Goal: Task Accomplishment & Management: Use online tool/utility

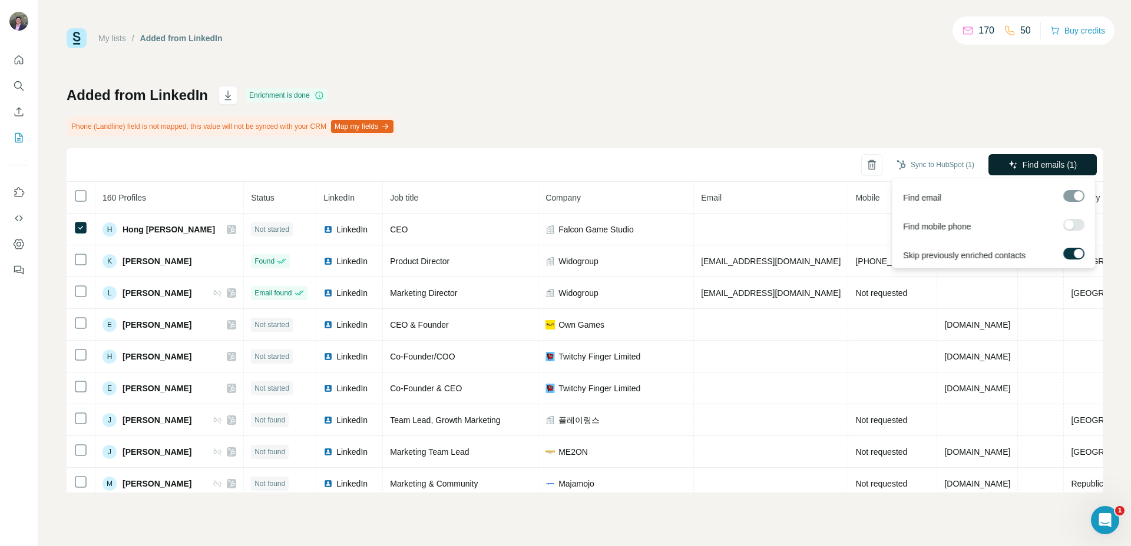
click at [1013, 163] on icon "button" at bounding box center [1012, 164] width 9 height 9
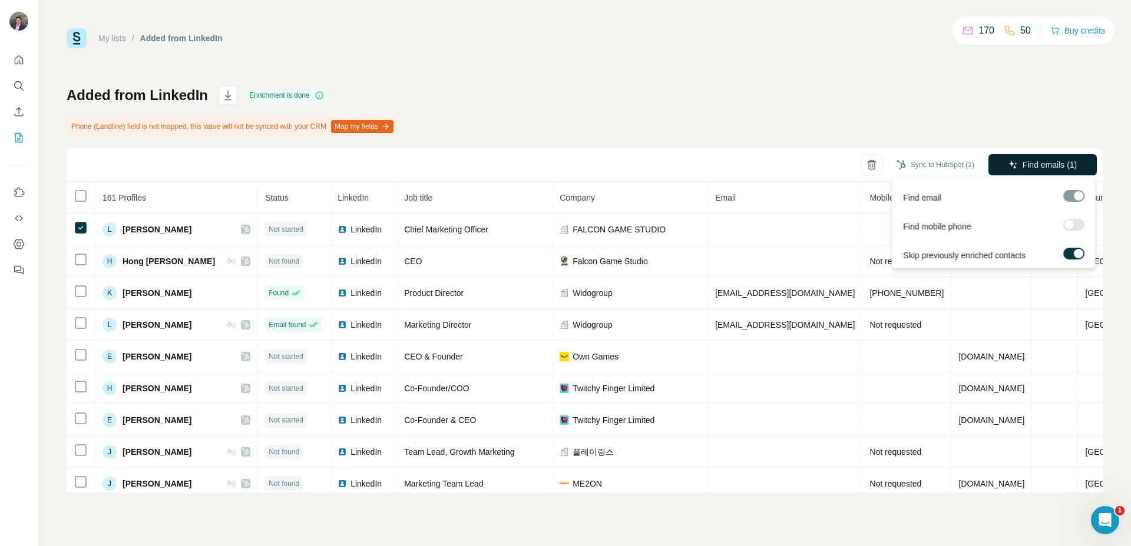
click at [1018, 172] on button "Find emails (1)" at bounding box center [1042, 164] width 108 height 21
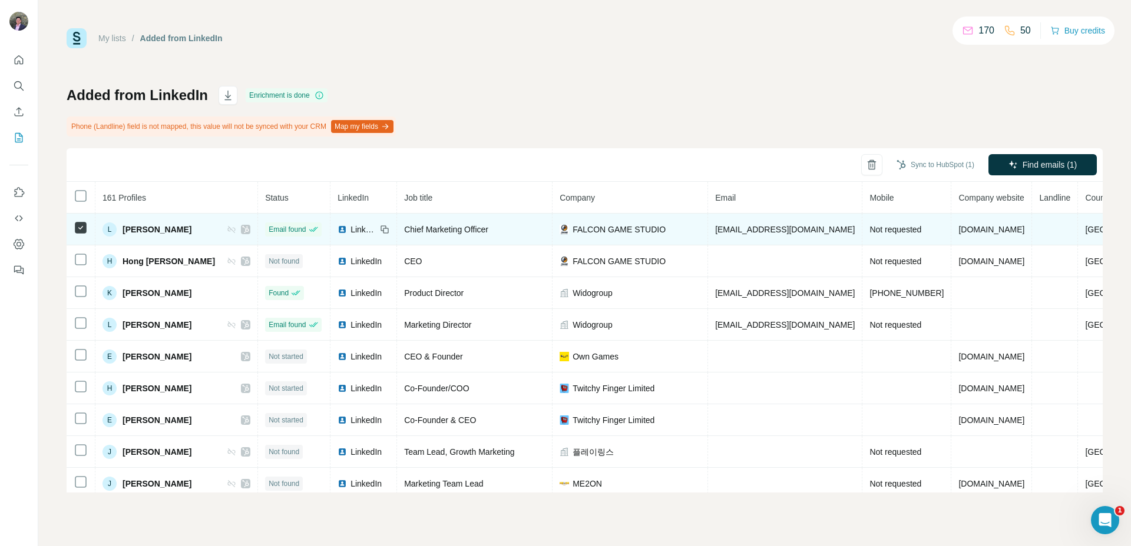
click at [760, 233] on span "[EMAIL_ADDRESS][DOMAIN_NAME]" at bounding box center [785, 229] width 140 height 9
click at [797, 229] on td "[EMAIL_ADDRESS][DOMAIN_NAME]" at bounding box center [785, 230] width 154 height 32
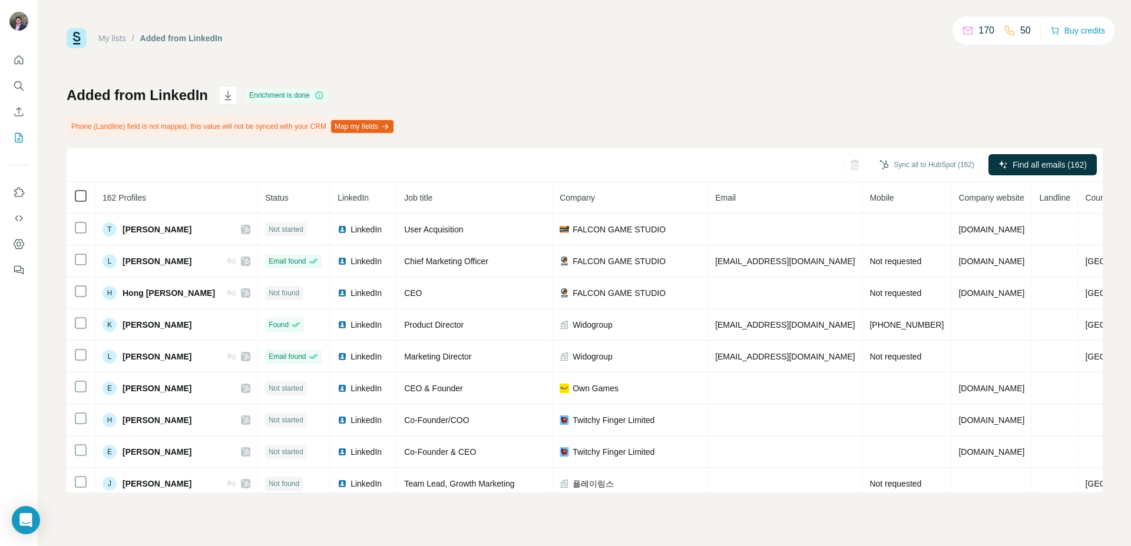
click at [75, 202] on icon at bounding box center [81, 196] width 14 height 14
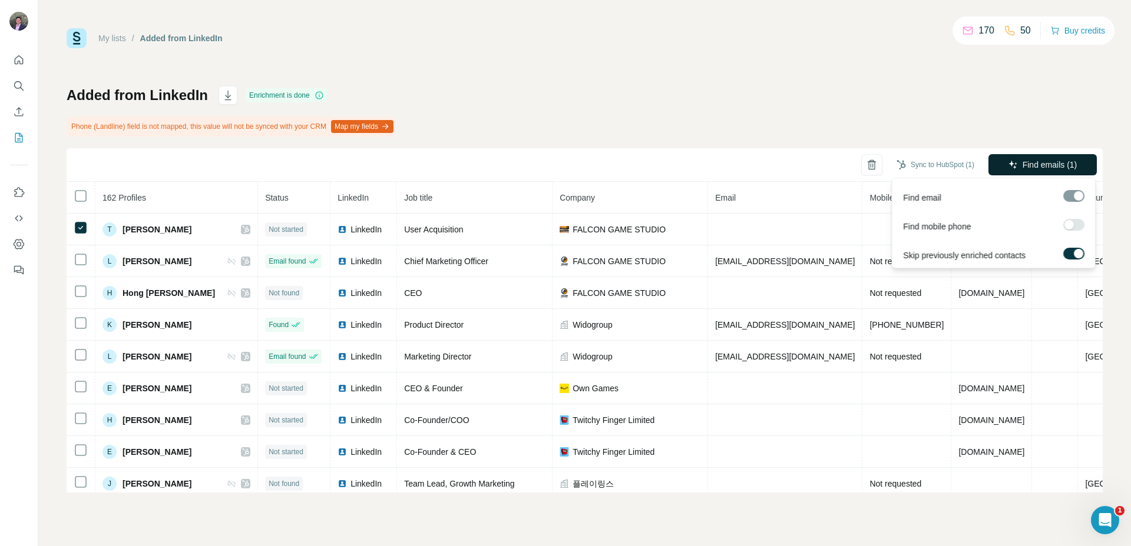
click at [1008, 174] on button "Find emails (1)" at bounding box center [1042, 164] width 108 height 21
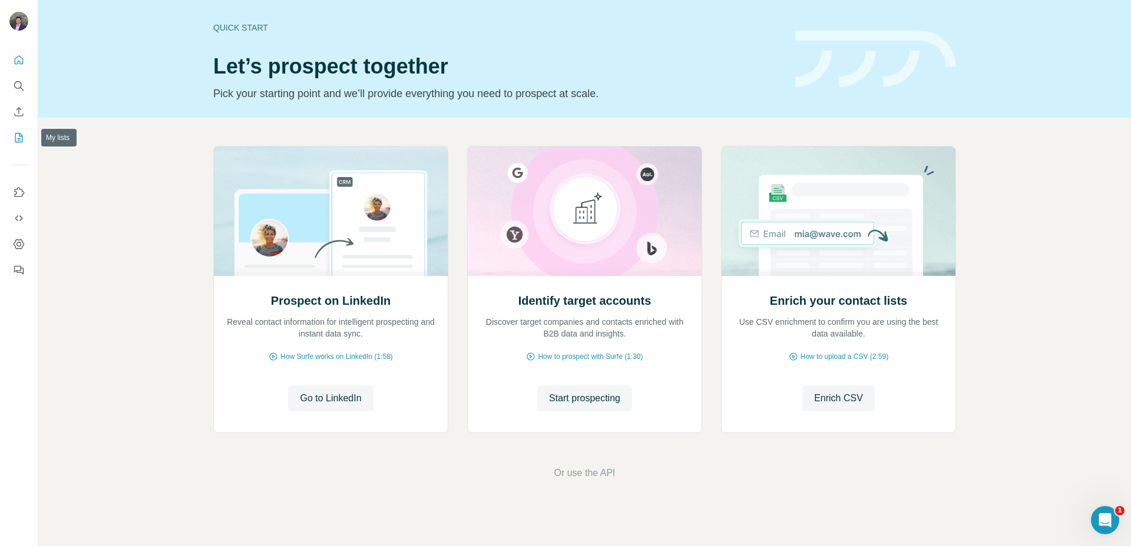
click at [17, 139] on icon "My lists" at bounding box center [20, 137] width 6 height 8
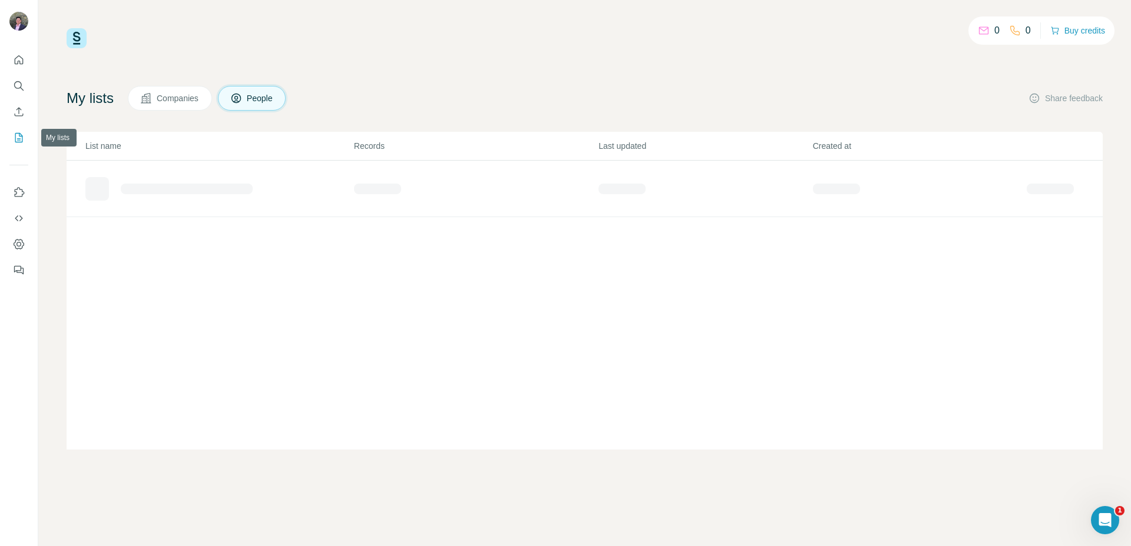
click at [17, 139] on icon "My lists" at bounding box center [20, 137] width 6 height 8
click at [158, 230] on div "Added from LinkedIn" at bounding box center [154, 232] width 76 height 12
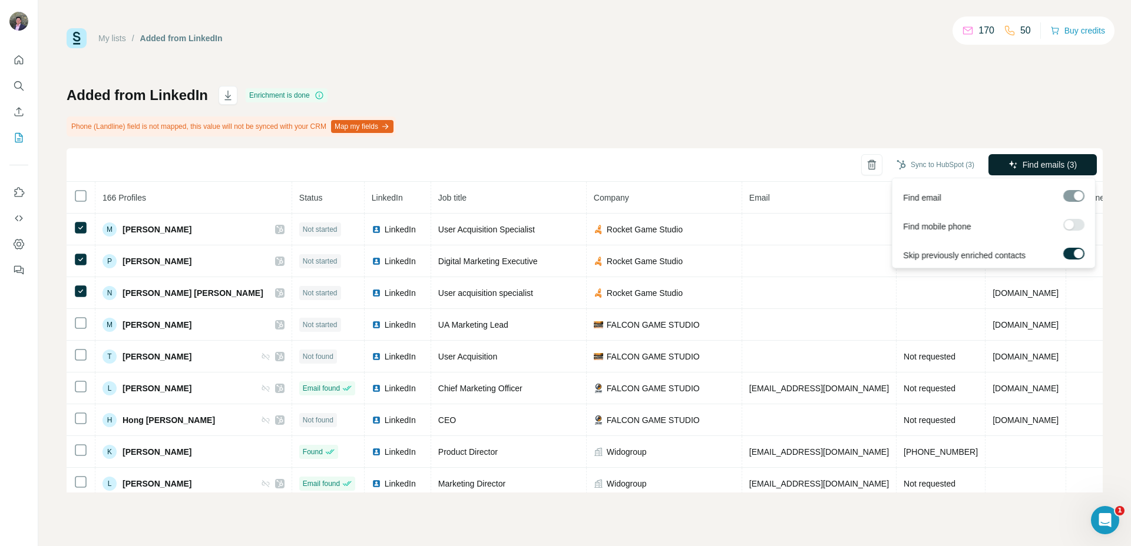
click at [1078, 167] on button "Find emails (3)" at bounding box center [1042, 164] width 108 height 21
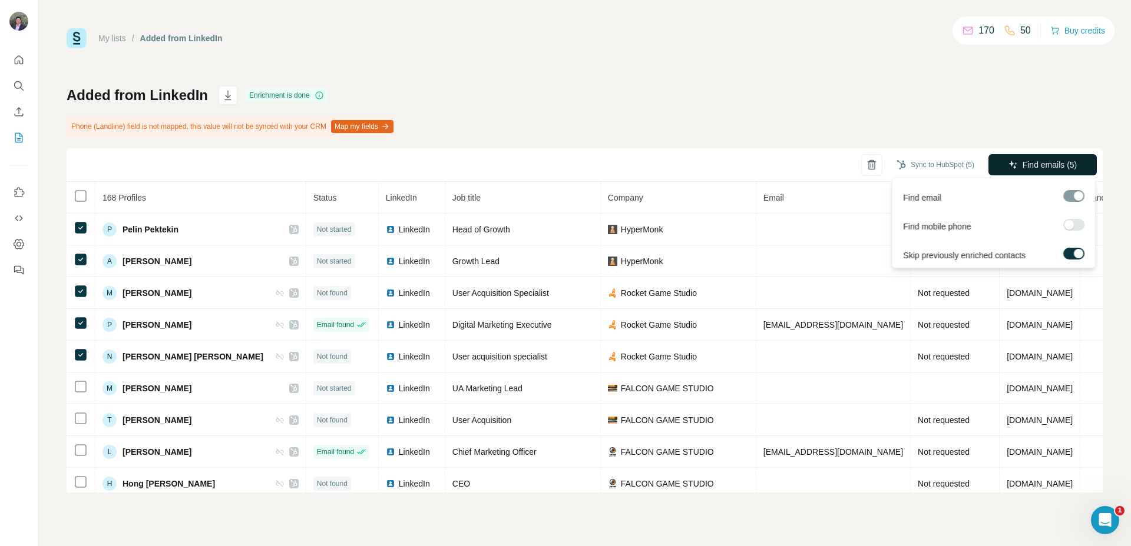
click at [1019, 167] on button "Find emails (5)" at bounding box center [1042, 164] width 108 height 21
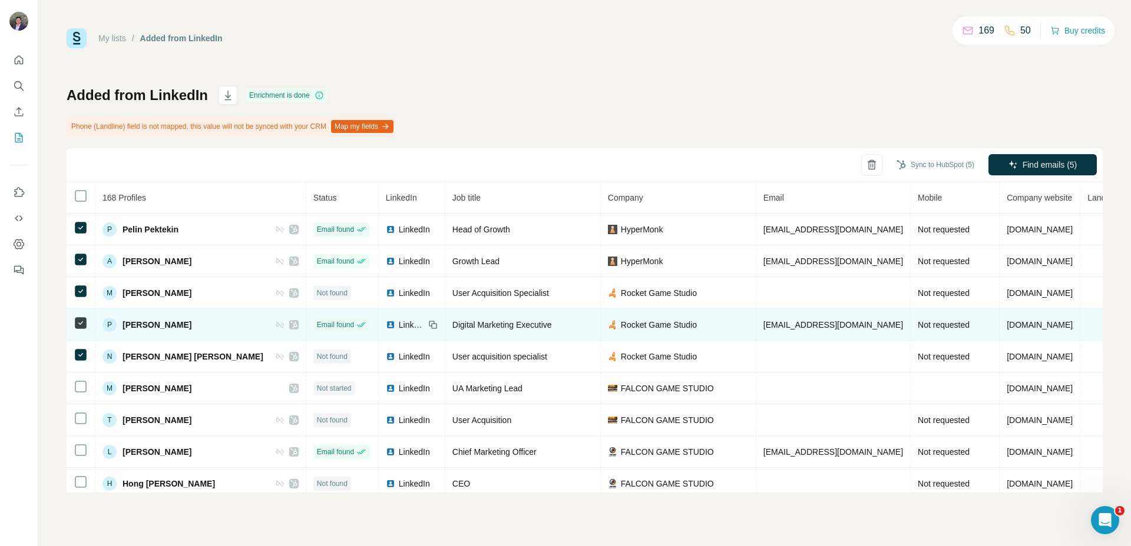
click at [399, 326] on span "LinkedIn" at bounding box center [412, 325] width 26 height 12
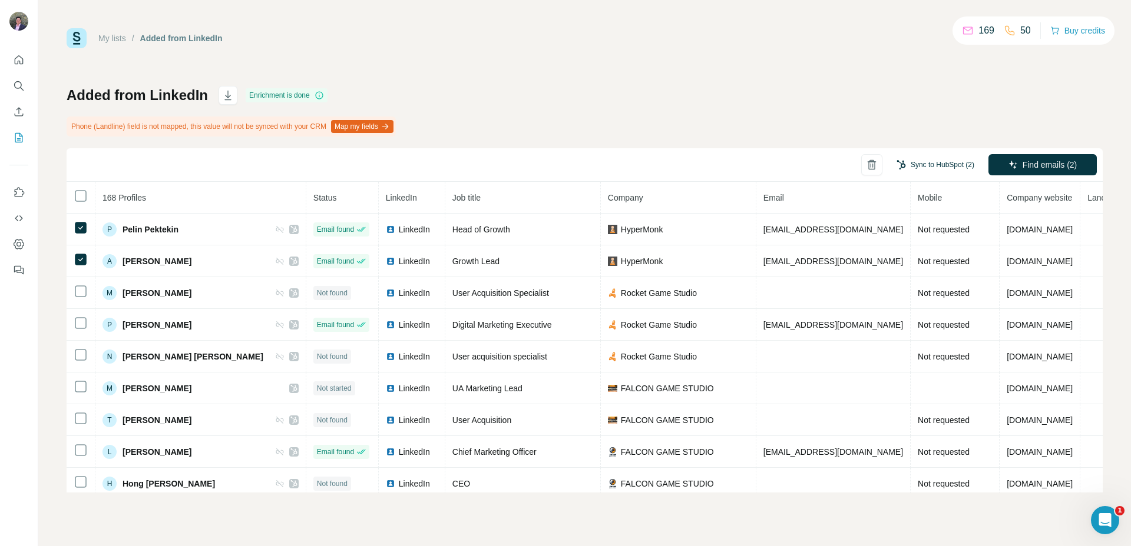
click at [942, 160] on button "Sync to HubSpot (2)" at bounding box center [935, 165] width 94 height 18
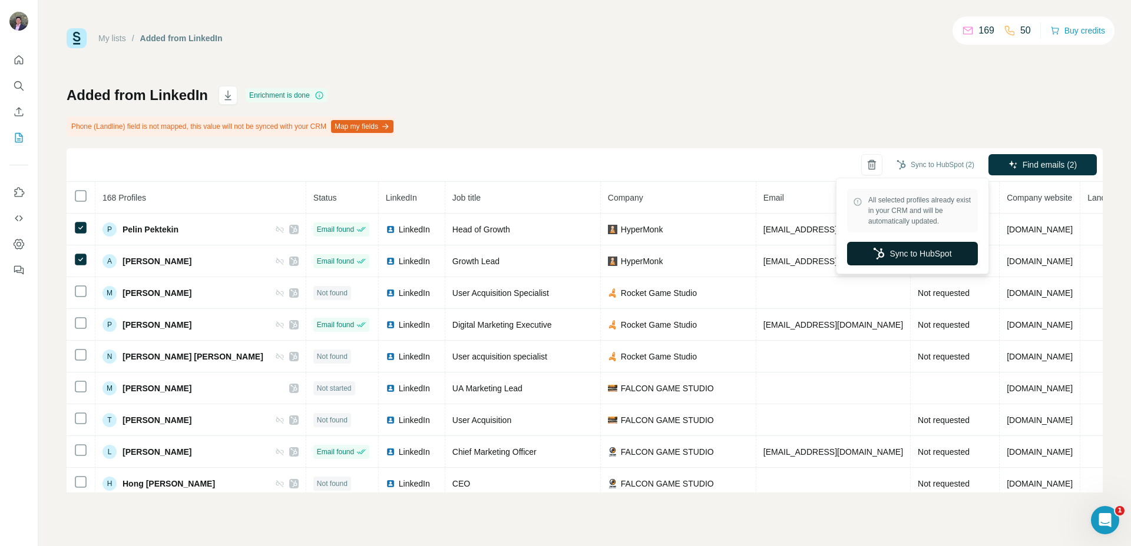
click at [910, 247] on button "Sync to HubSpot" at bounding box center [912, 254] width 131 height 24
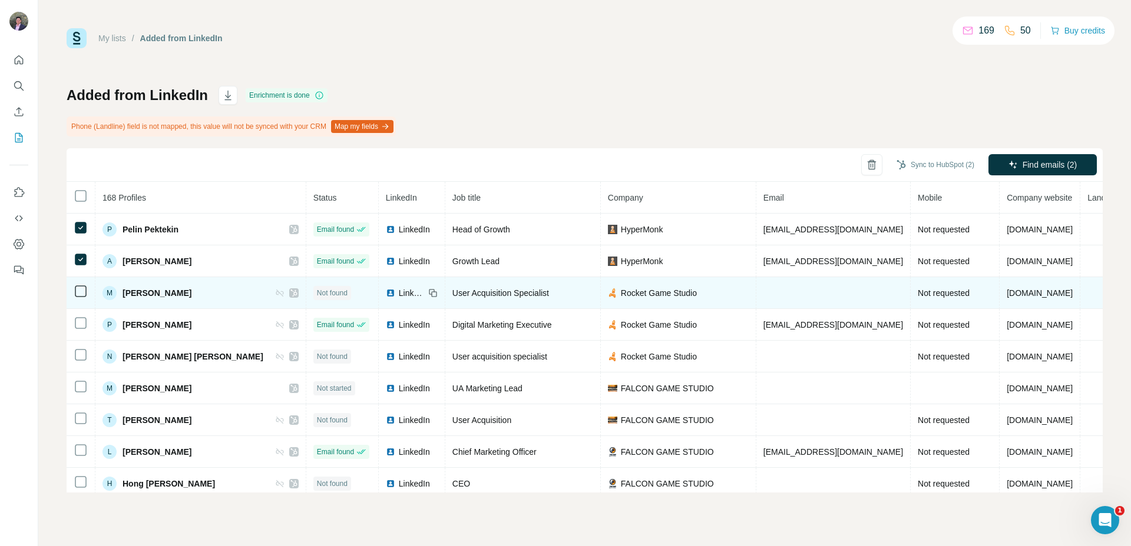
click at [756, 295] on td at bounding box center [833, 293] width 154 height 32
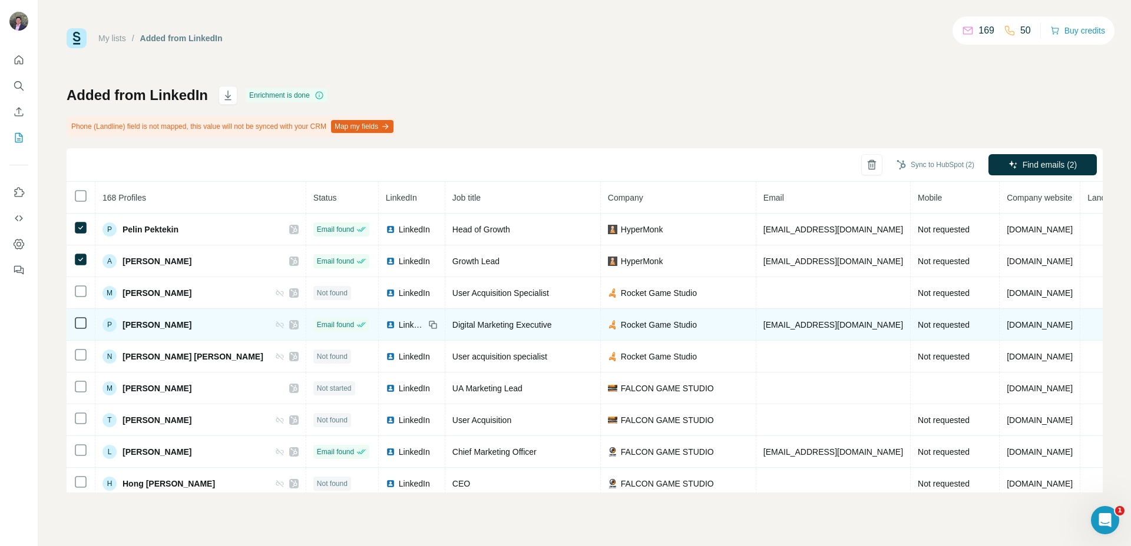
click at [399, 324] on span "LinkedIn" at bounding box center [412, 325] width 26 height 12
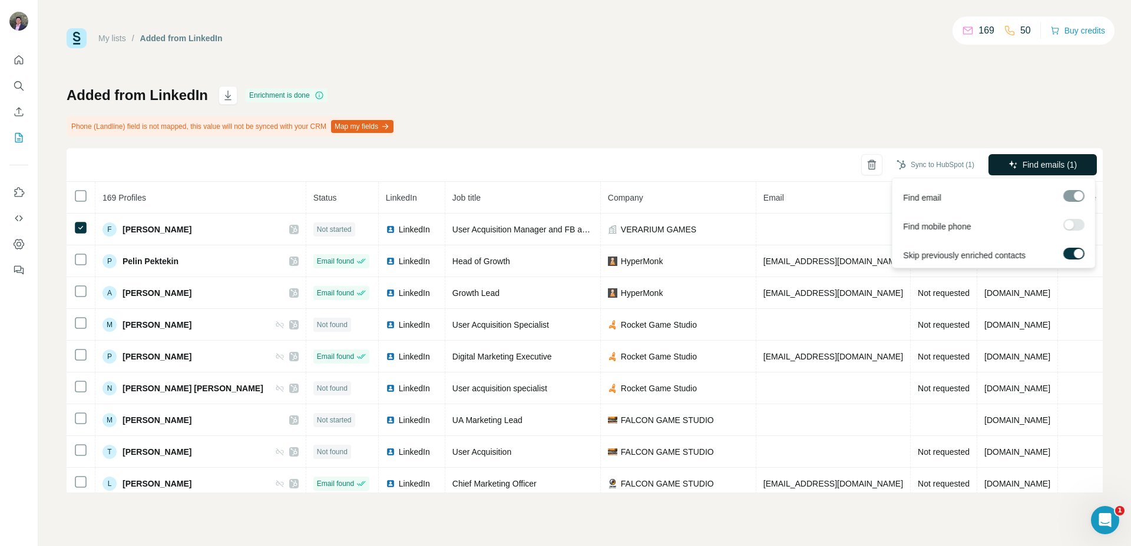
click at [1031, 159] on span "Find emails (1)" at bounding box center [1049, 165] width 55 height 12
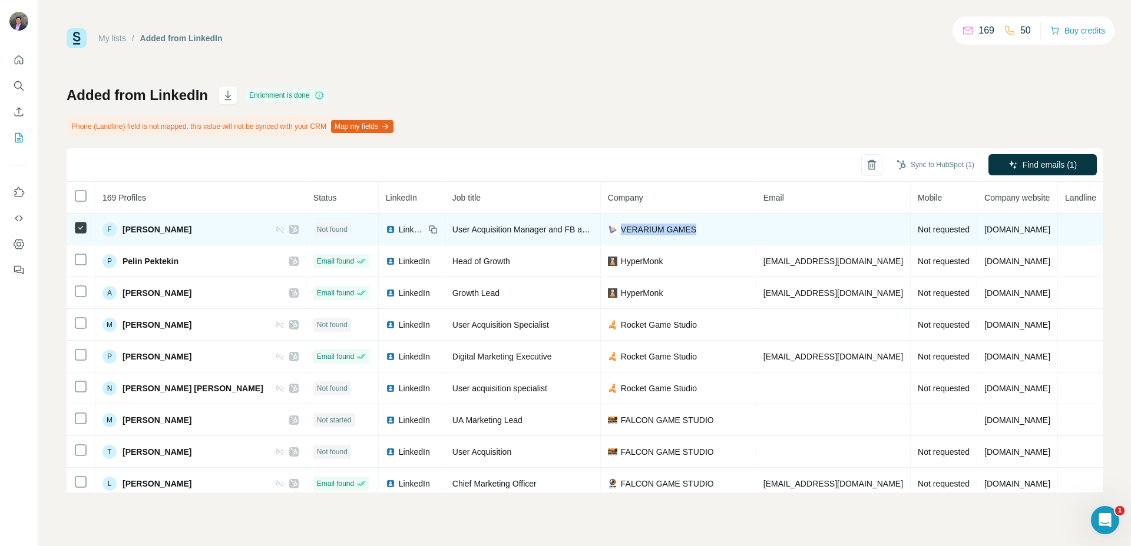
drag, startPoint x: 637, startPoint y: 233, endPoint x: 552, endPoint y: 233, distance: 84.2
click at [608, 233] on div "VERARIUM GAMES" at bounding box center [678, 230] width 141 height 12
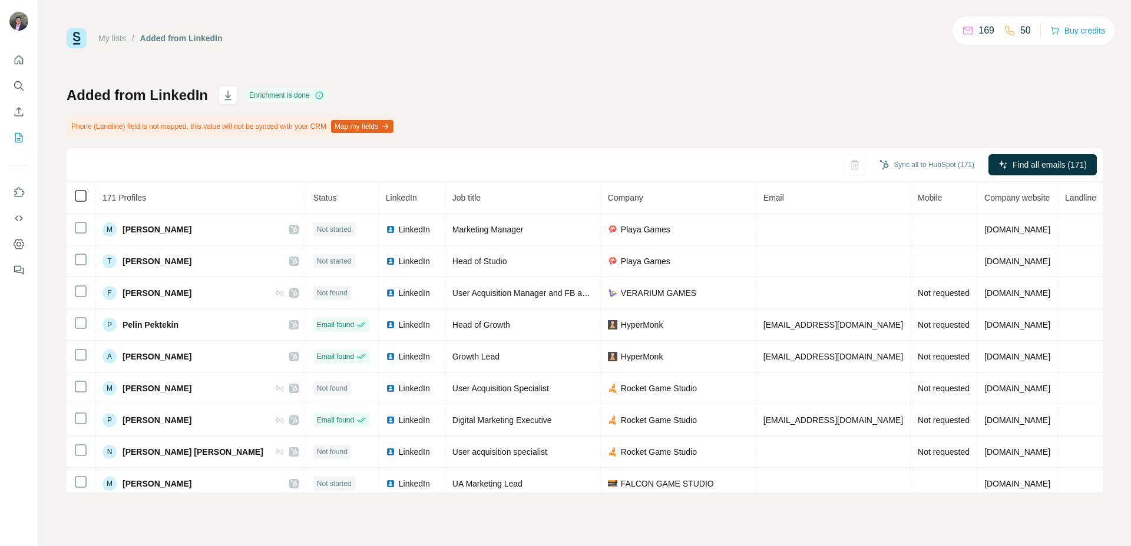
click at [84, 203] on icon at bounding box center [81, 196] width 14 height 14
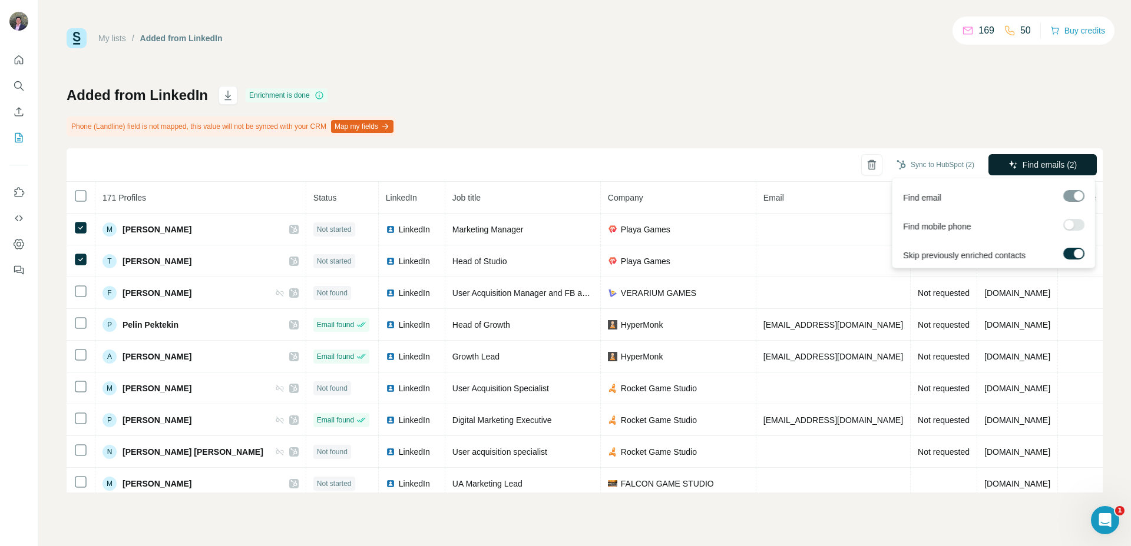
click at [1030, 166] on span "Find emails (2)" at bounding box center [1049, 165] width 55 height 12
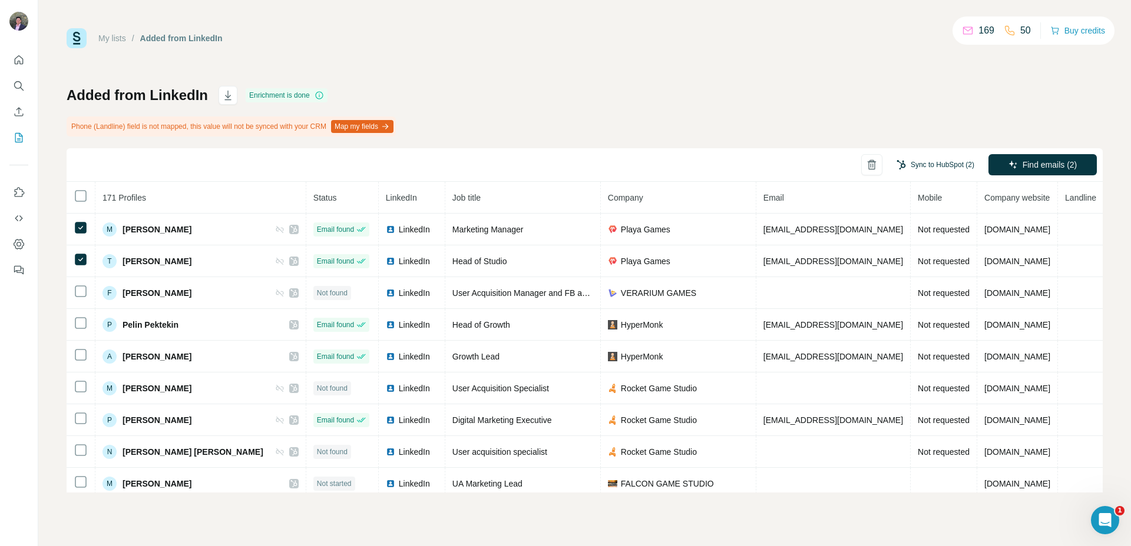
click at [904, 164] on button "Sync to HubSpot (2)" at bounding box center [935, 165] width 94 height 18
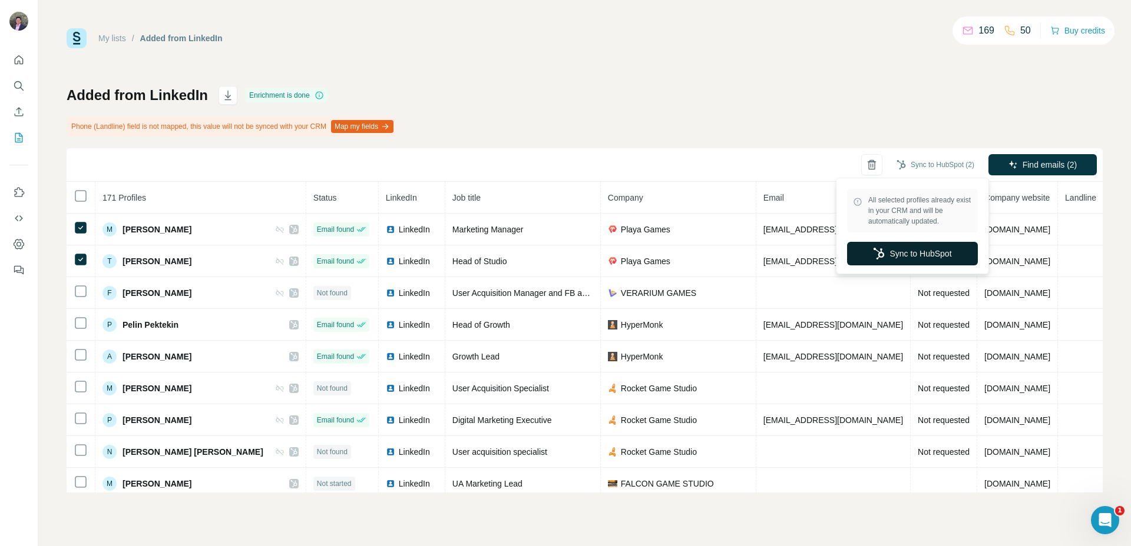
click at [881, 257] on icon "button" at bounding box center [879, 254] width 12 height 12
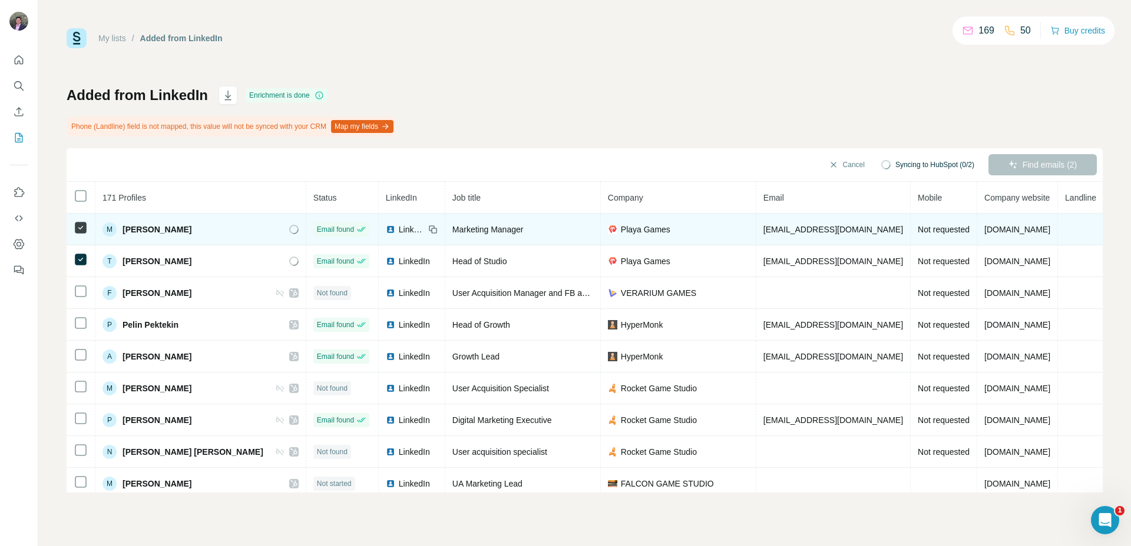
click at [386, 229] on div "LinkedIn" at bounding box center [405, 230] width 39 height 12
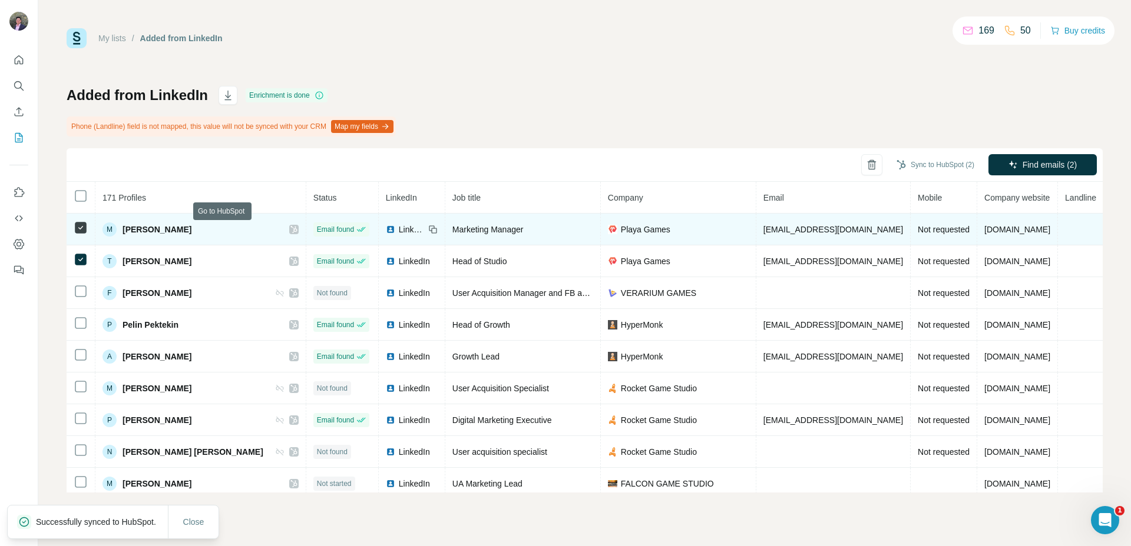
click at [290, 230] on icon at bounding box center [293, 229] width 6 height 7
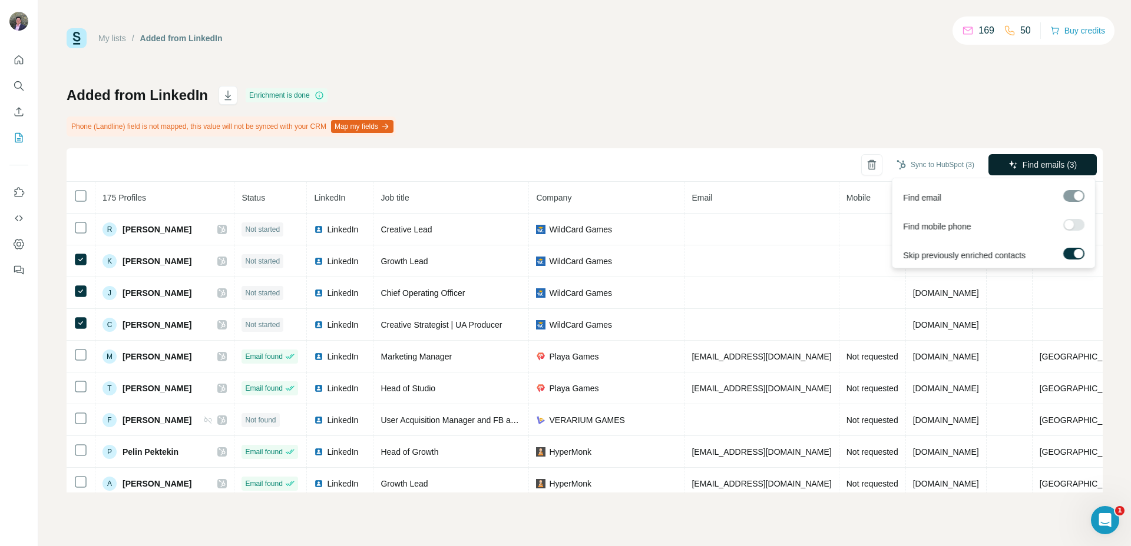
click at [1016, 170] on button "Find emails (3)" at bounding box center [1042, 164] width 108 height 21
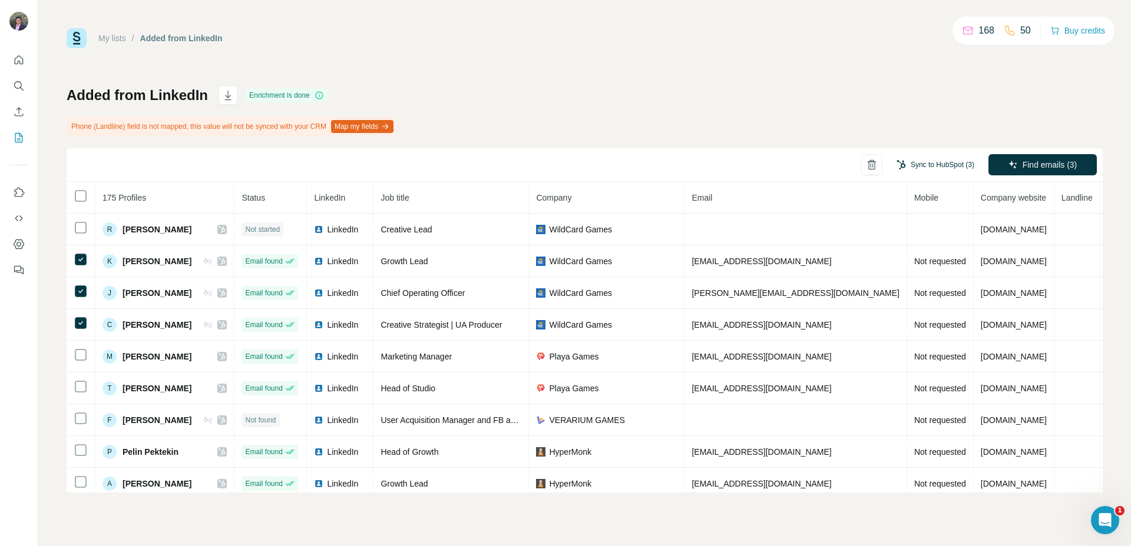
click at [926, 162] on button "Sync to HubSpot (3)" at bounding box center [935, 165] width 94 height 18
click at [935, 257] on button "Sync to HubSpot" at bounding box center [912, 254] width 131 height 24
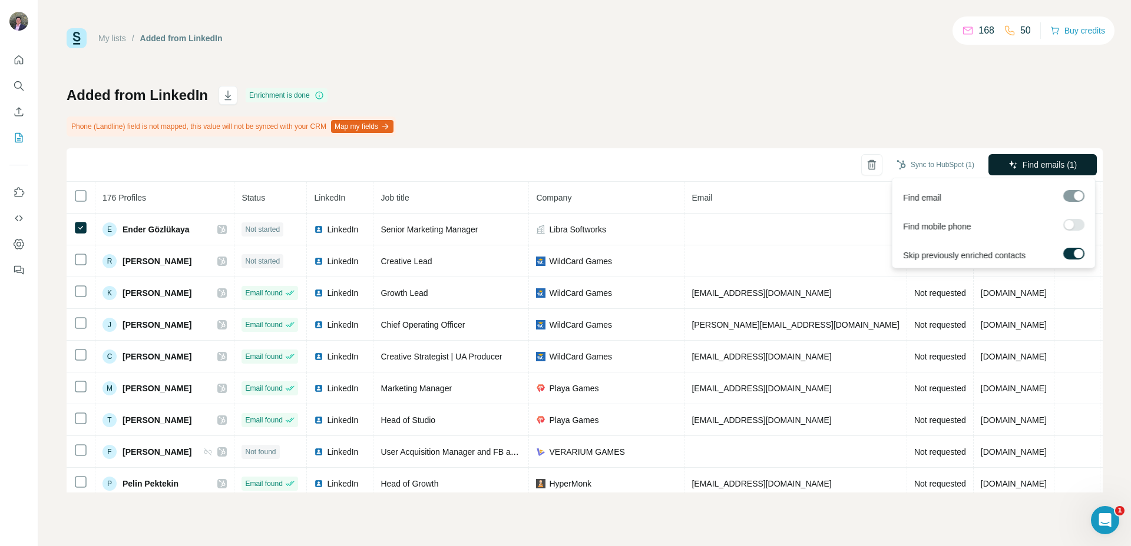
click at [1012, 173] on button "Find emails (1)" at bounding box center [1042, 164] width 108 height 21
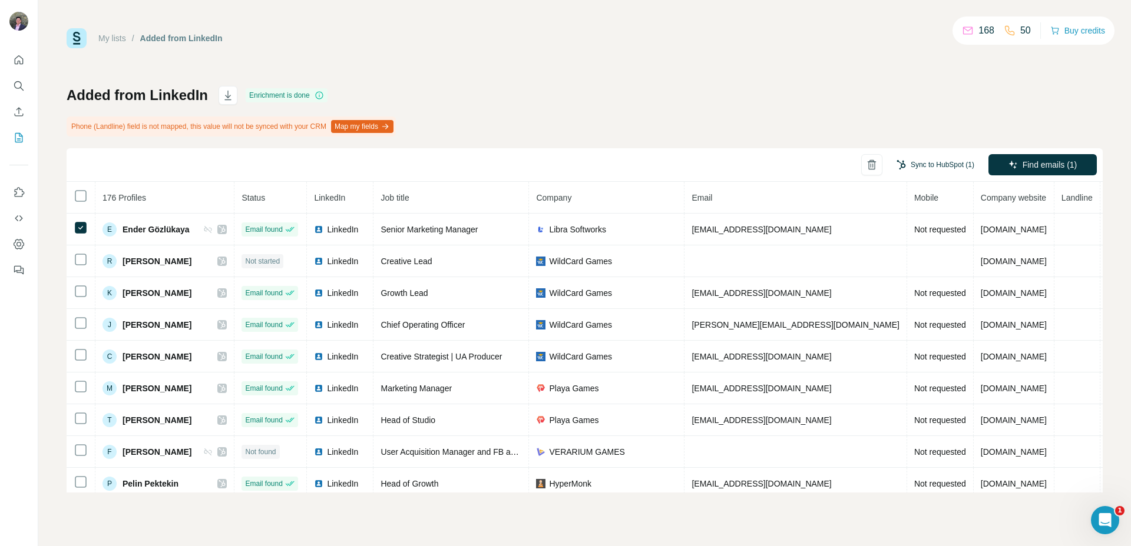
click at [920, 162] on button "Sync to HubSpot (1)" at bounding box center [935, 165] width 94 height 18
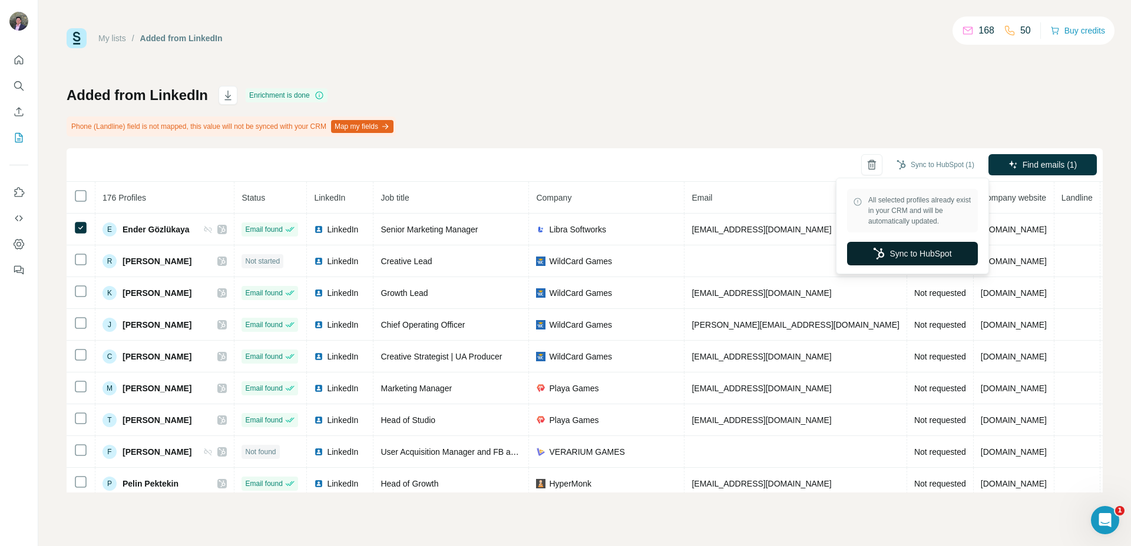
click at [910, 252] on button "Sync to HubSpot" at bounding box center [912, 254] width 131 height 24
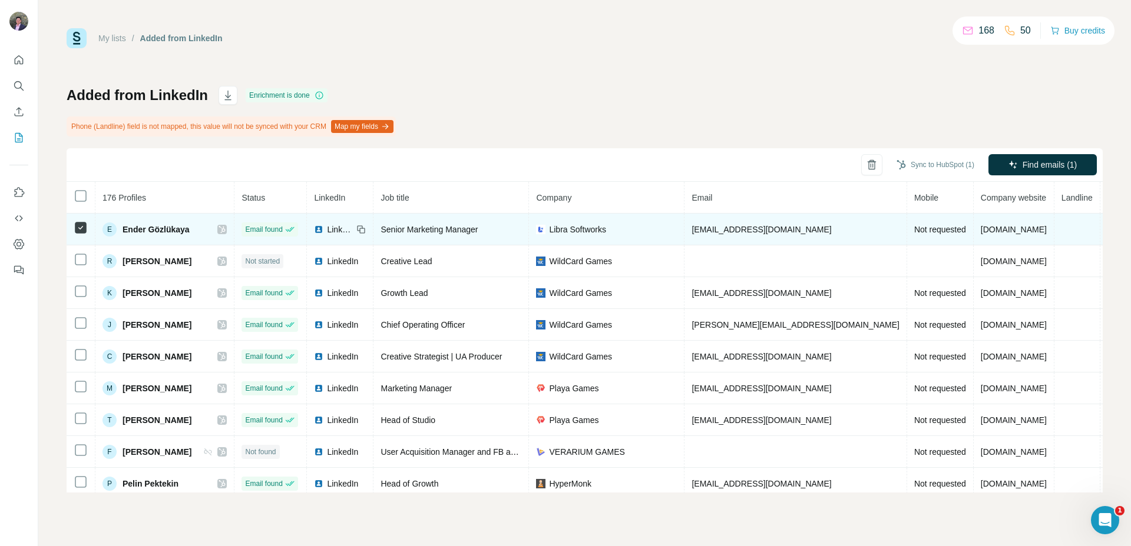
click at [218, 233] on icon at bounding box center [221, 229] width 7 height 9
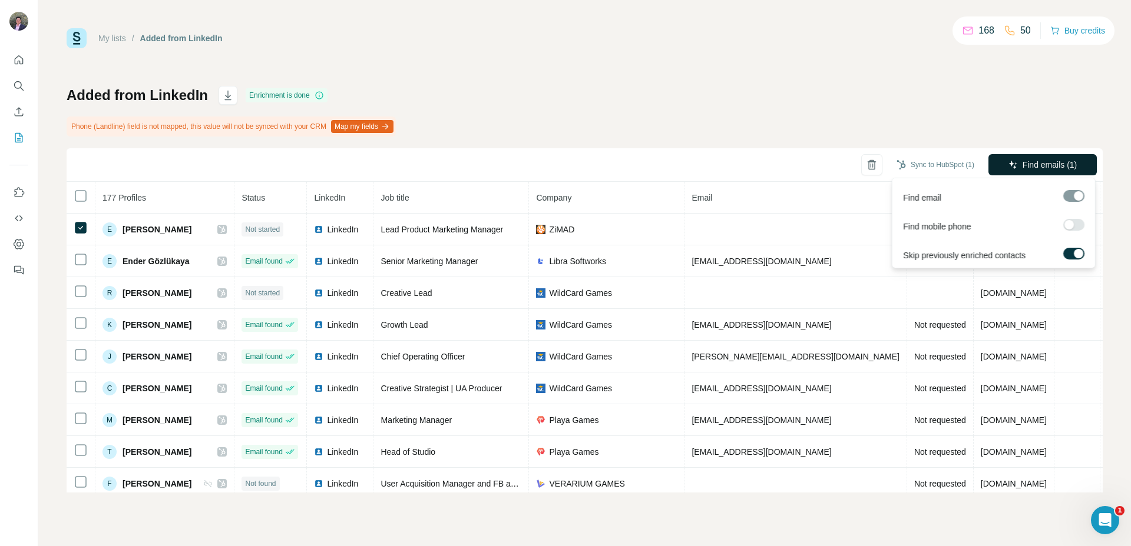
click at [1023, 161] on span "Find emails (1)" at bounding box center [1049, 165] width 55 height 12
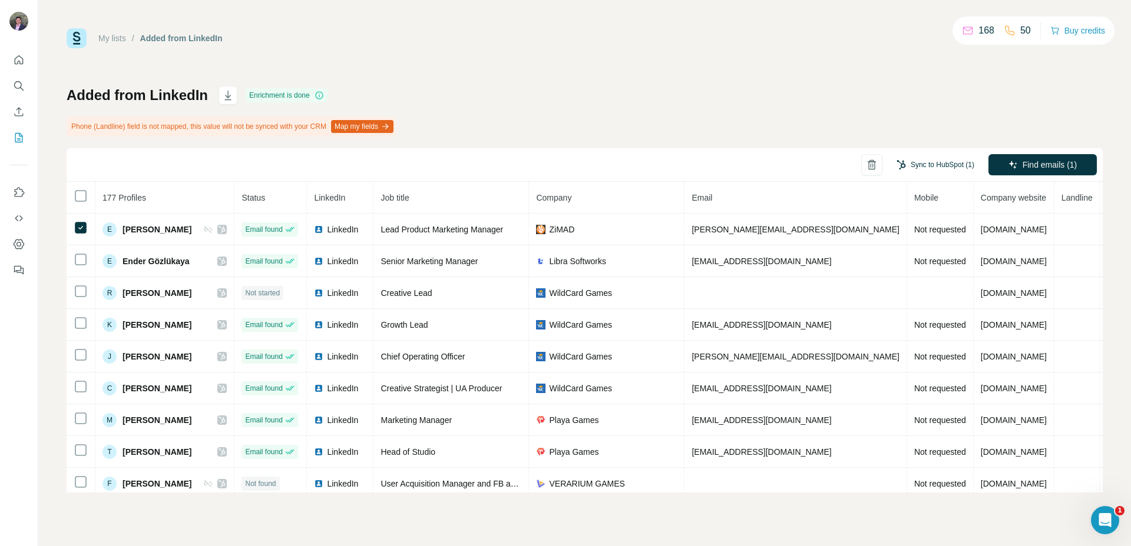
click at [939, 169] on button "Sync to HubSpot (1)" at bounding box center [935, 165] width 94 height 18
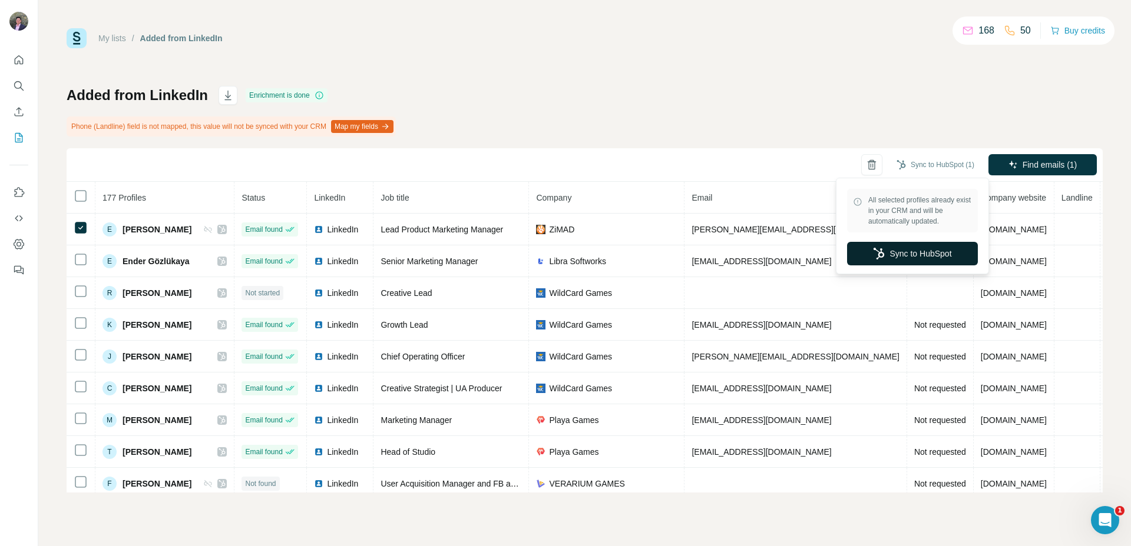
click at [902, 247] on button "Sync to HubSpot" at bounding box center [912, 254] width 131 height 24
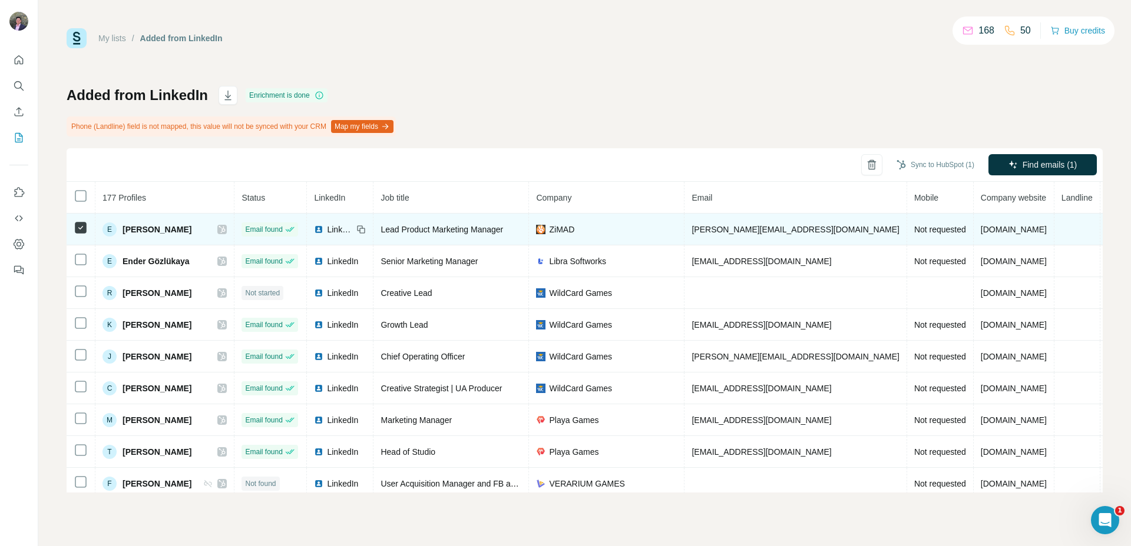
click at [221, 229] on icon at bounding box center [221, 229] width 7 height 9
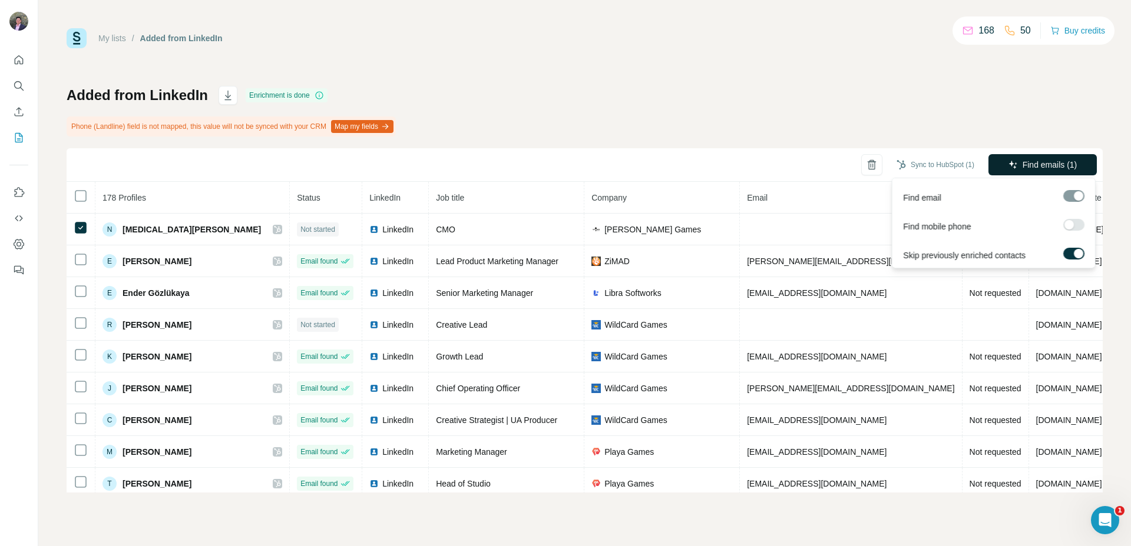
click at [1031, 164] on span "Find emails (1)" at bounding box center [1049, 165] width 55 height 12
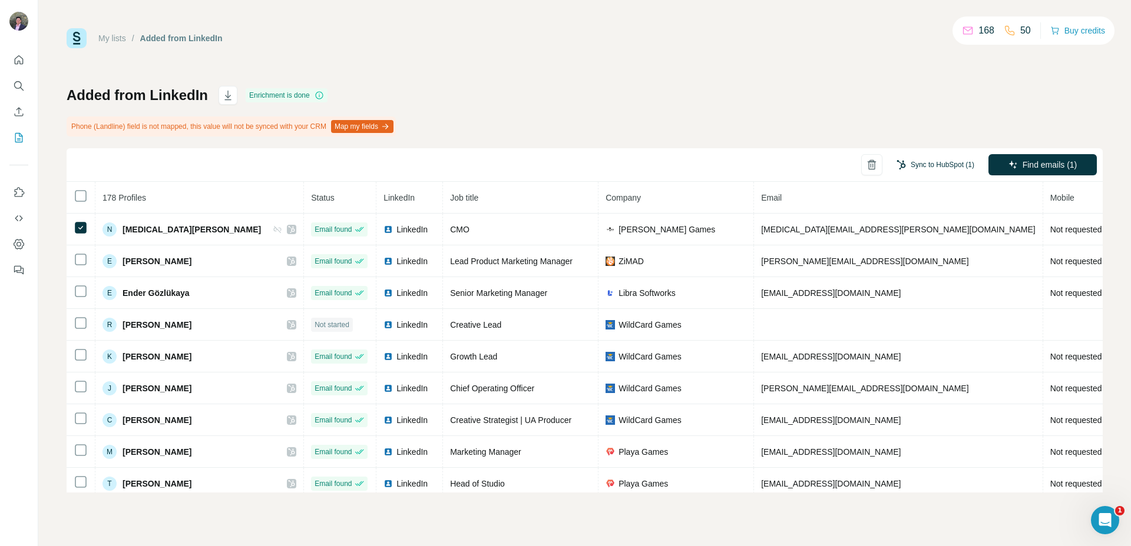
click at [963, 160] on button "Sync to HubSpot (1)" at bounding box center [935, 165] width 94 height 18
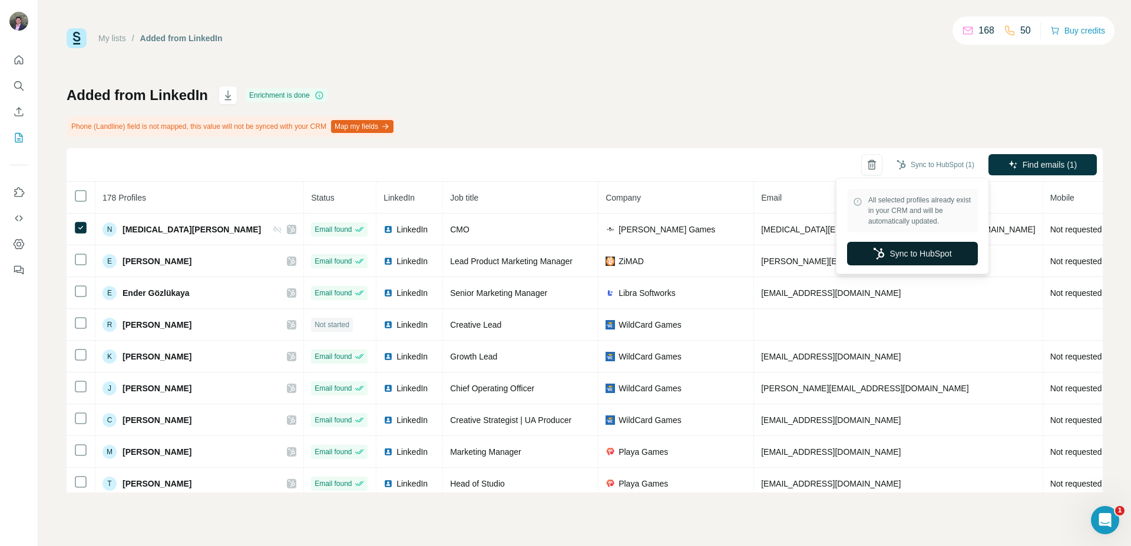
click at [892, 253] on button "Sync to HubSpot" at bounding box center [912, 254] width 131 height 24
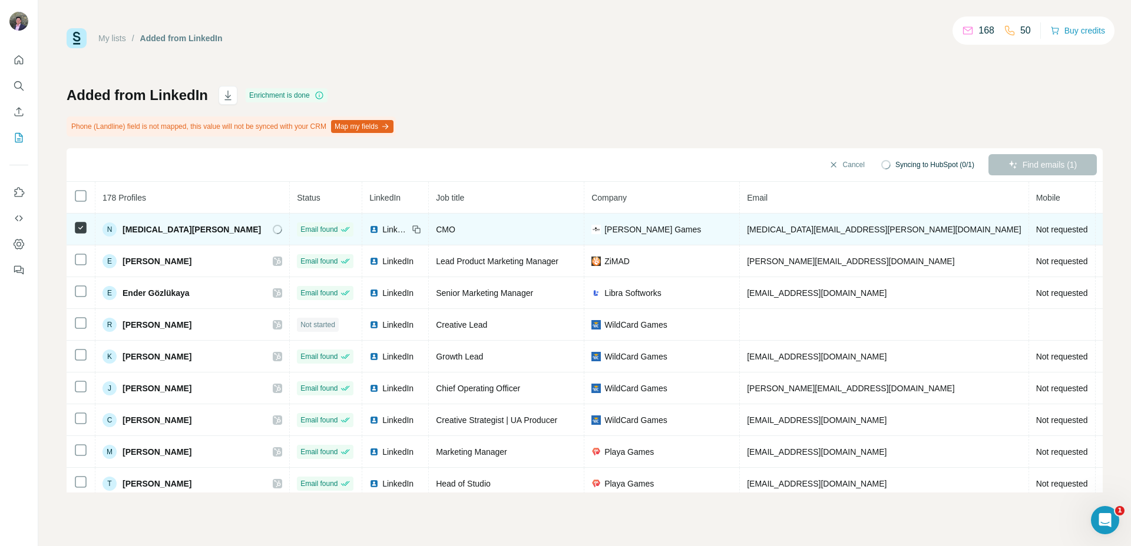
click at [382, 234] on span "LinkedIn" at bounding box center [395, 230] width 26 height 12
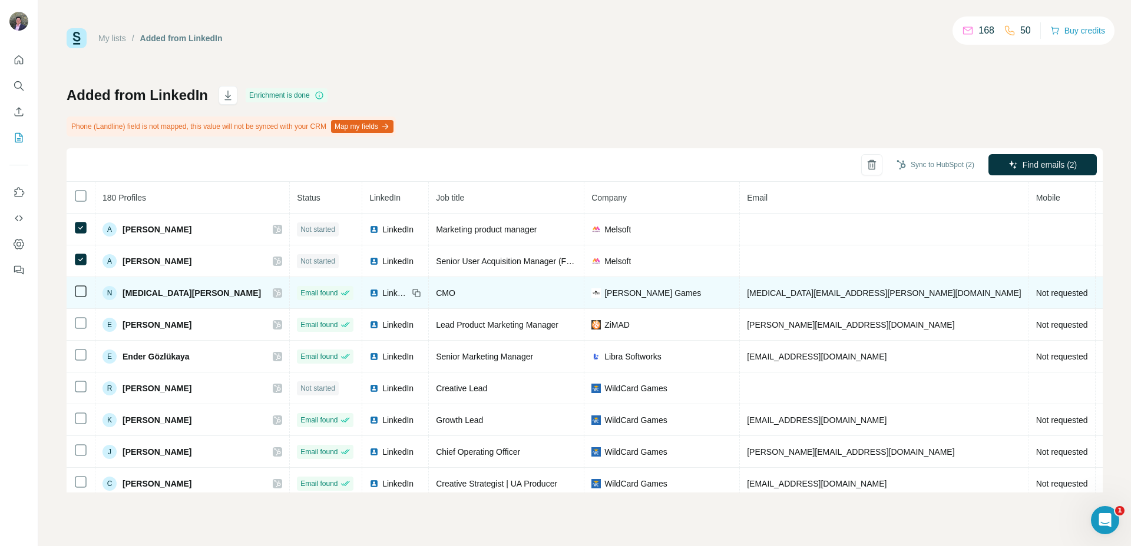
click at [274, 297] on icon at bounding box center [277, 293] width 7 height 9
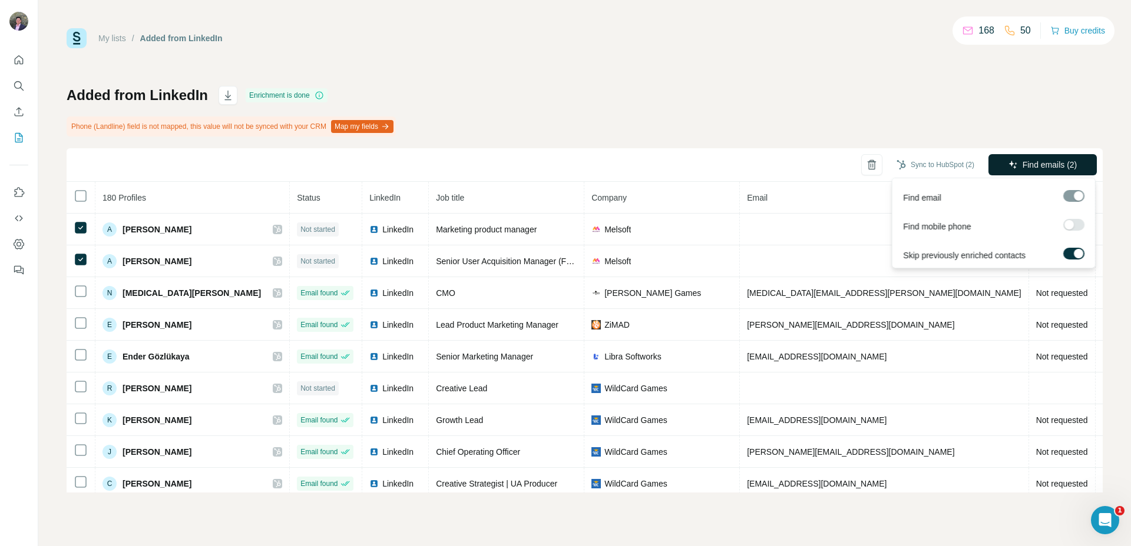
click at [1008, 168] on icon "button" at bounding box center [1012, 164] width 9 height 9
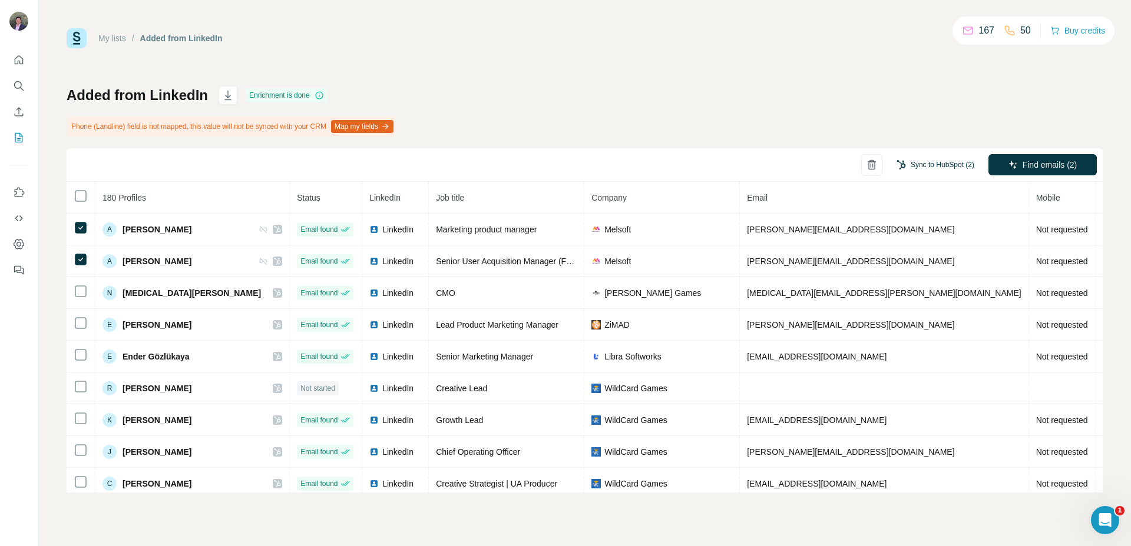
click at [943, 163] on button "Sync to HubSpot (2)" at bounding box center [935, 165] width 94 height 18
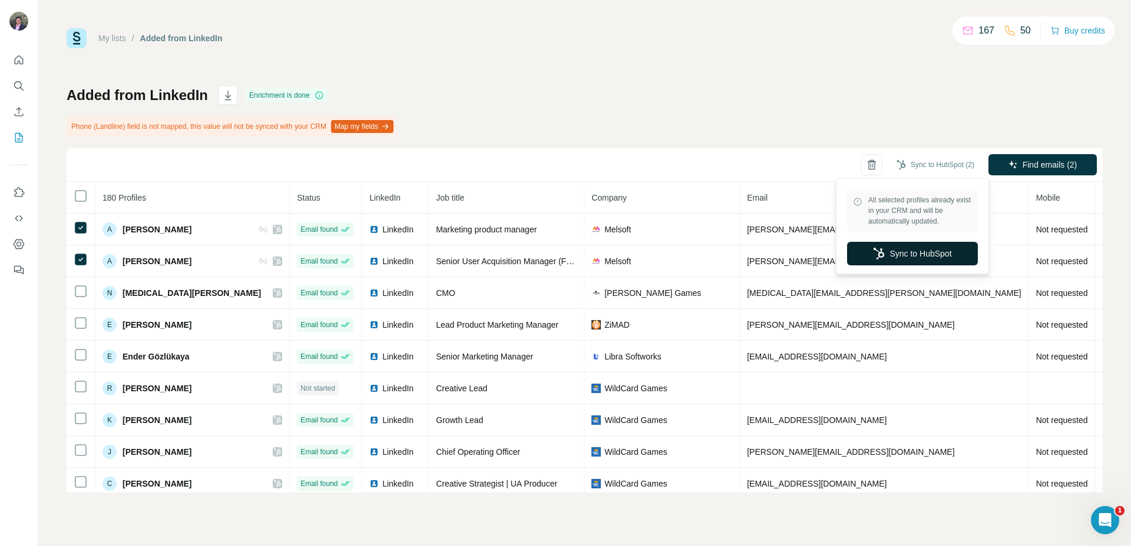
click at [896, 253] on button "Sync to HubSpot" at bounding box center [912, 254] width 131 height 24
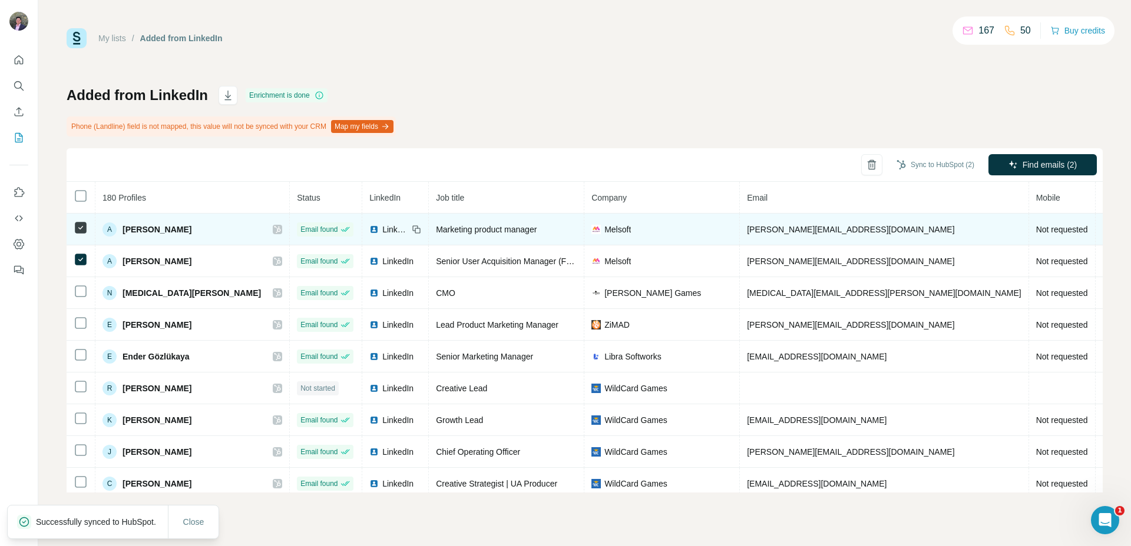
click at [274, 230] on icon at bounding box center [277, 229] width 7 height 9
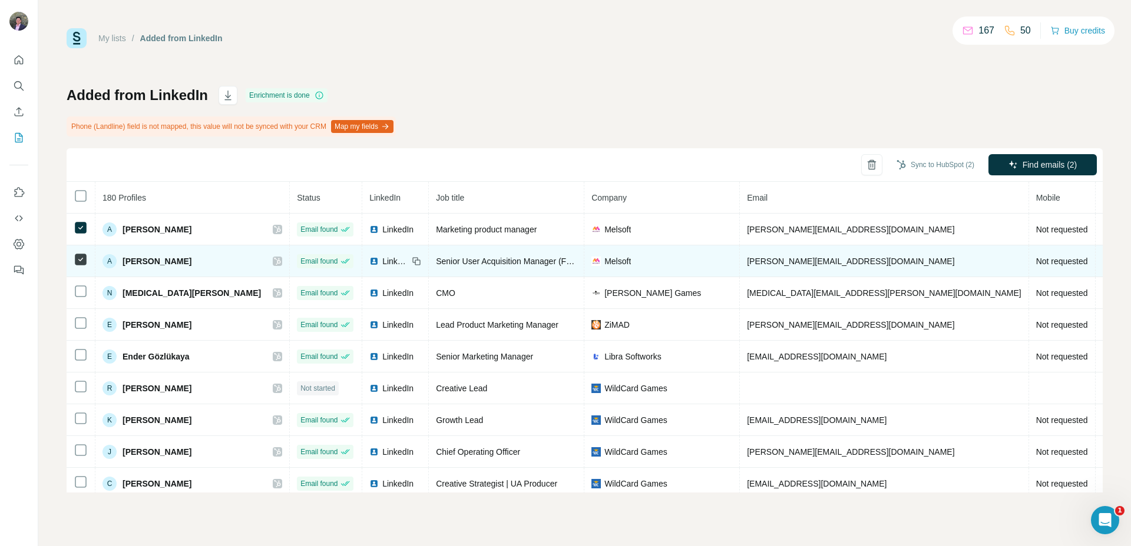
click at [274, 263] on icon at bounding box center [277, 261] width 7 height 9
